Goal: Find specific page/section: Find specific page/section

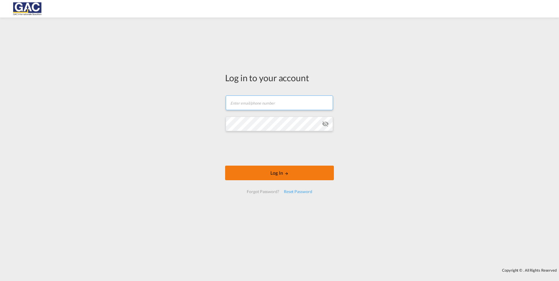
type input "[PERSON_NAME][EMAIL_ADDRESS][DOMAIN_NAME]"
click at [258, 171] on button "Log In" at bounding box center [279, 173] width 109 height 15
